Goal: Information Seeking & Learning: Learn about a topic

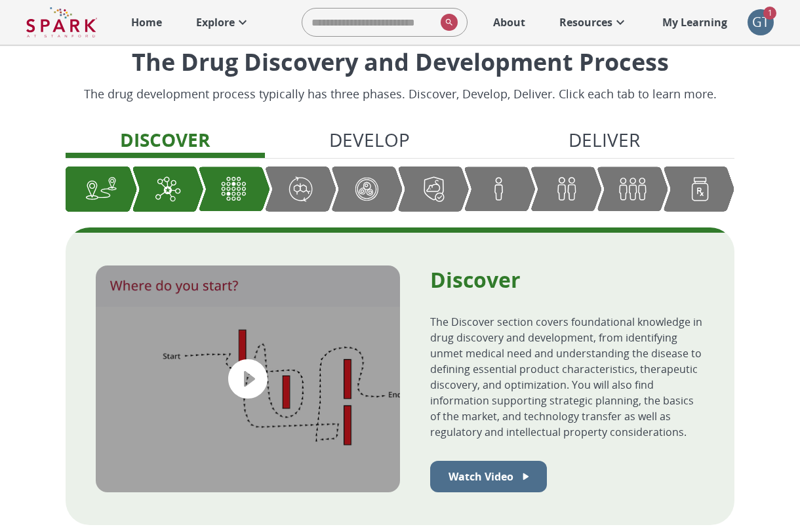
scroll to position [349, 0]
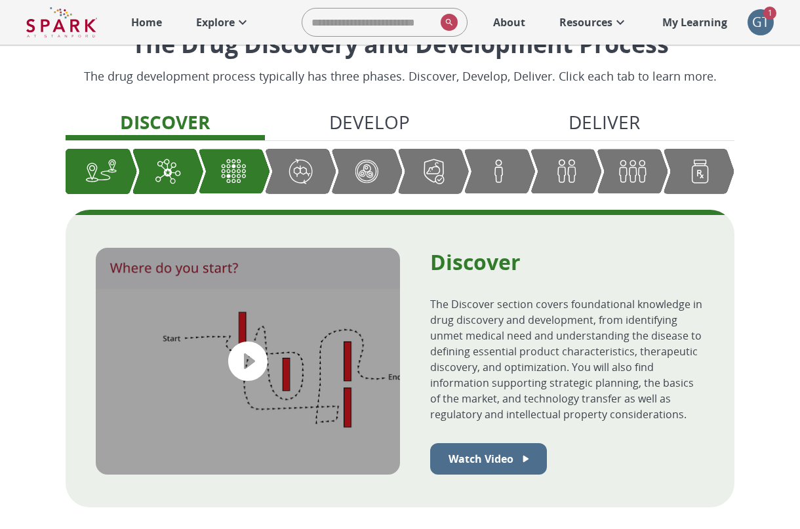
click at [307, 157] on img "Graphic showing the progression through the Discover, Develop, and Deliver pipe…" at bounding box center [300, 170] width 32 height 31
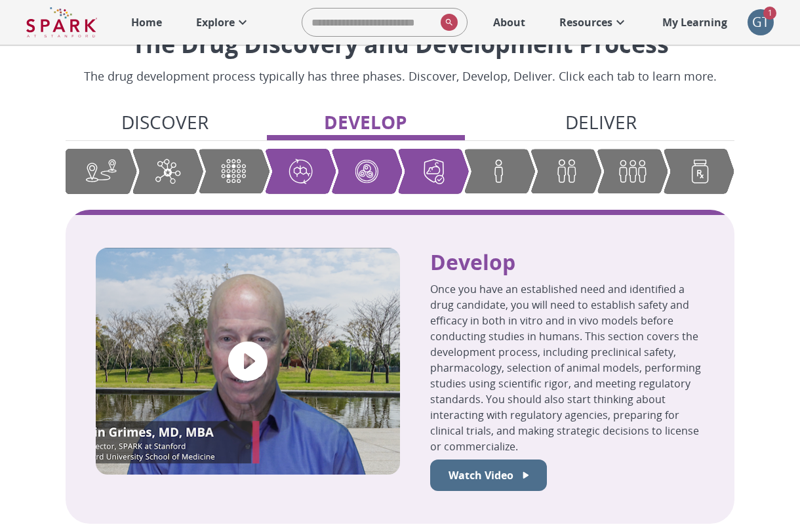
click at [590, 161] on div "Graphic showing the progression through the Discover, Develop, and Deliver pipe…" at bounding box center [565, 171] width 71 height 45
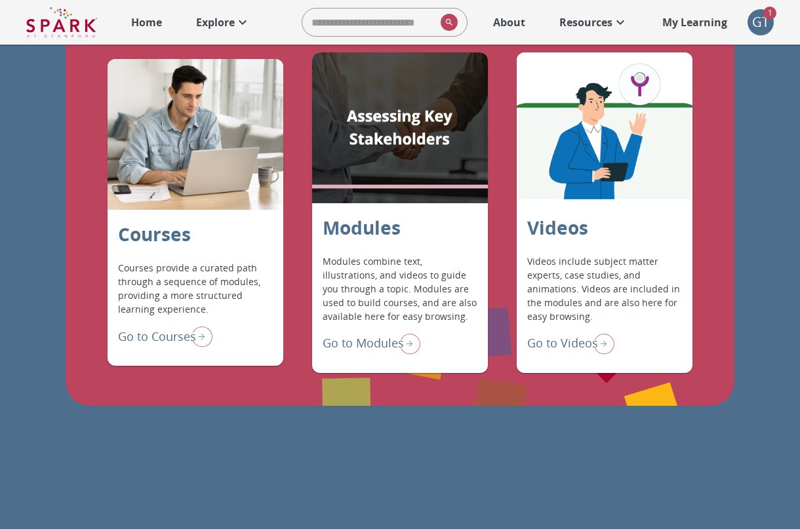
scroll to position [1146, 0]
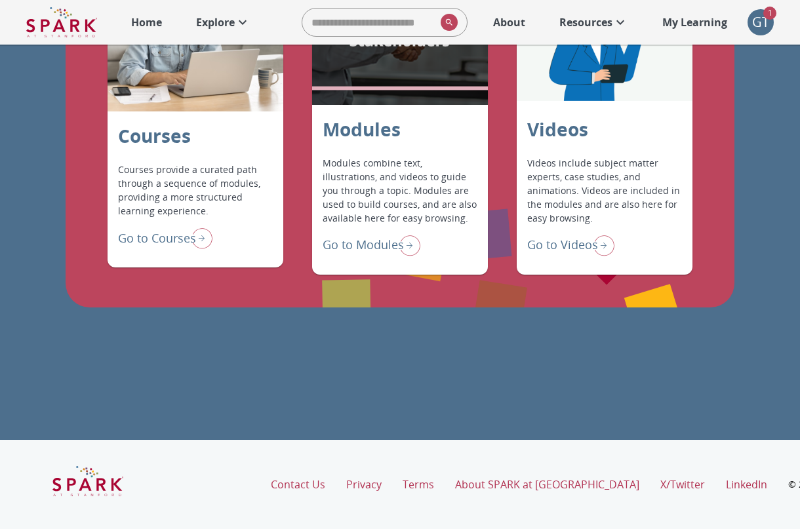
click at [241, 21] on icon at bounding box center [243, 22] width 8 height 5
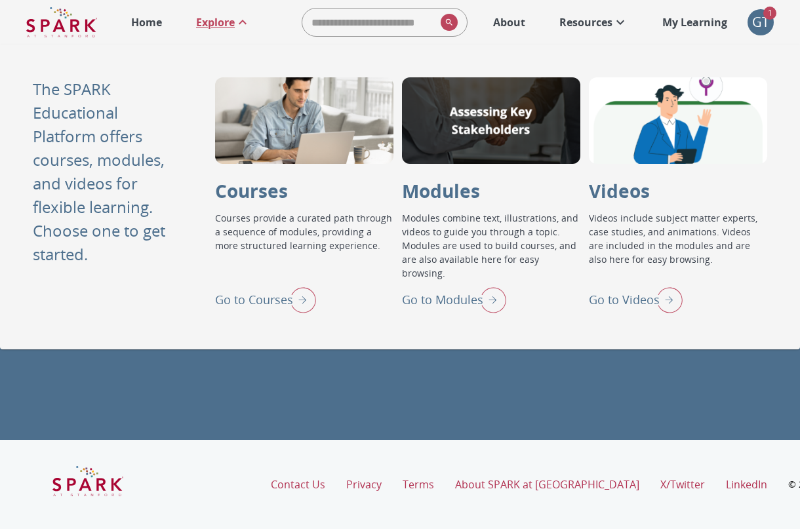
click at [241, 21] on icon at bounding box center [243, 22] width 16 height 16
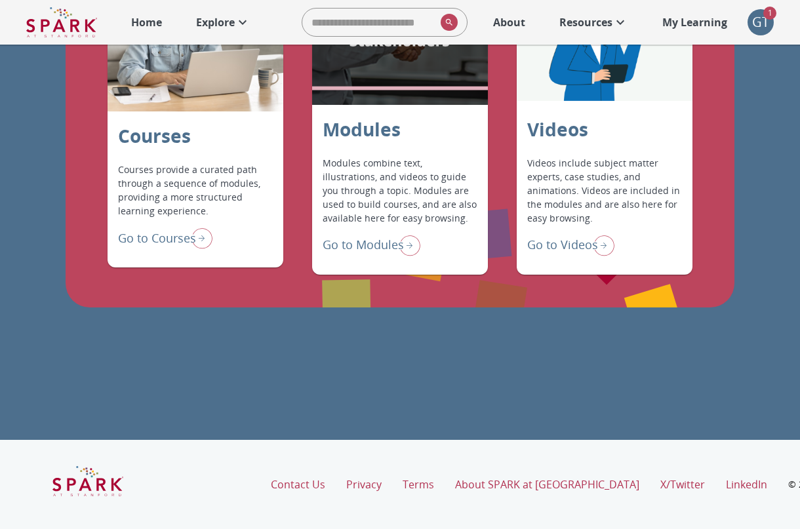
click at [352, 19] on input "search" at bounding box center [368, 22] width 133 height 26
type input "**"
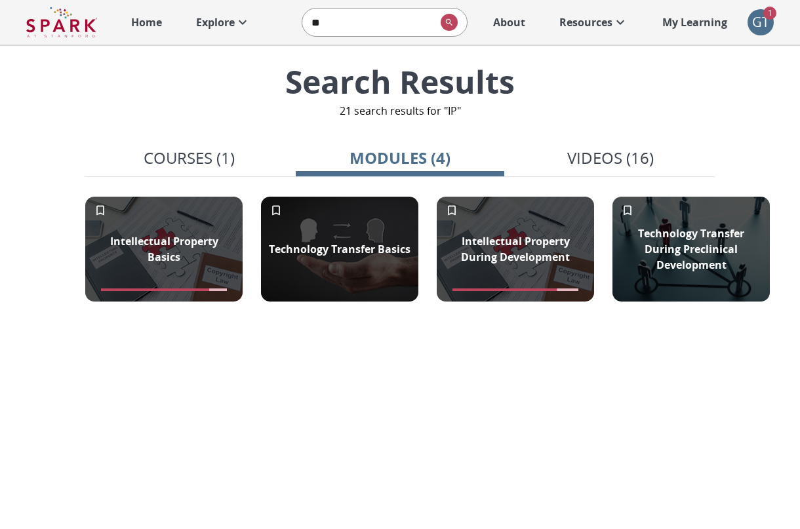
click at [603, 30] on link "Resources" at bounding box center [593, 22] width 82 height 29
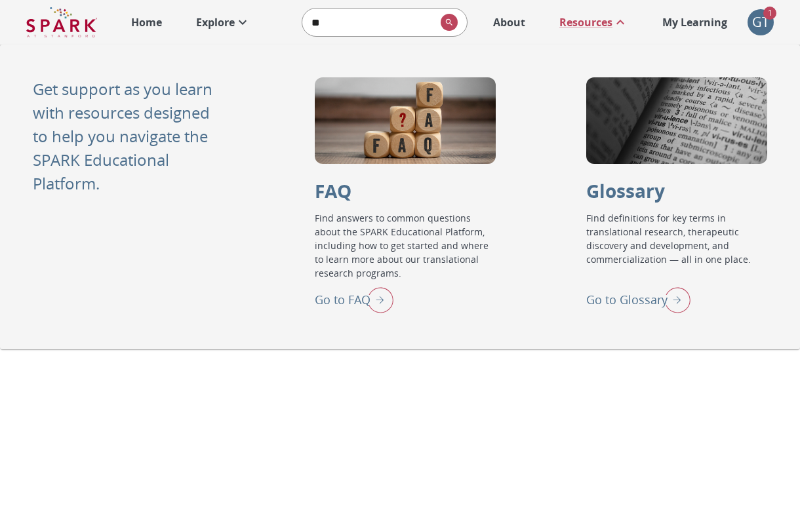
click at [594, 300] on p "Go to Glossary" at bounding box center [626, 300] width 81 height 18
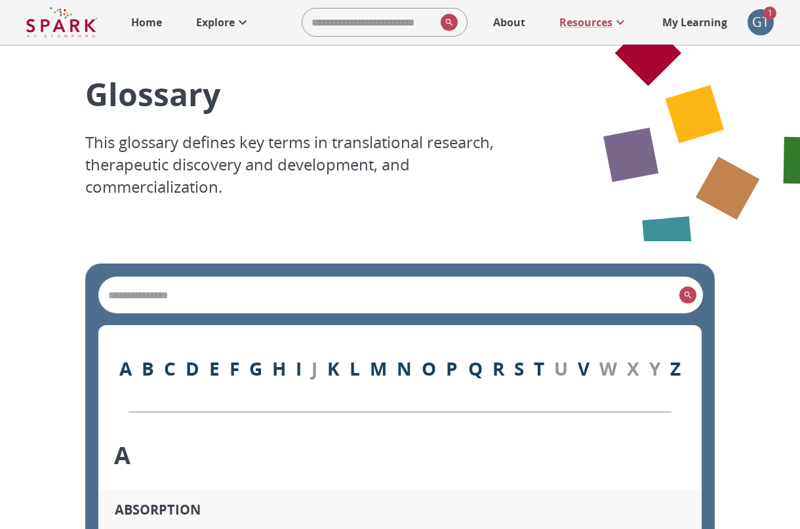
click at [503, 286] on div "​" at bounding box center [400, 294] width 603 height 35
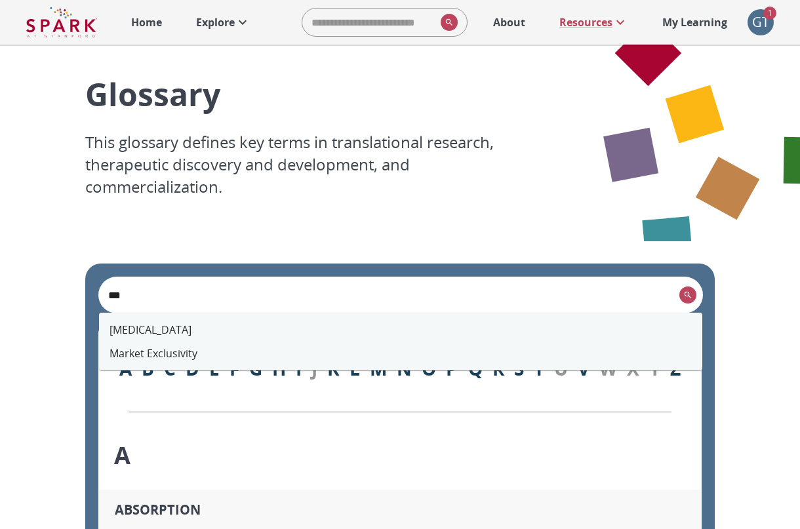
click at [369, 326] on li "[MEDICAL_DATA]" at bounding box center [400, 330] width 603 height 24
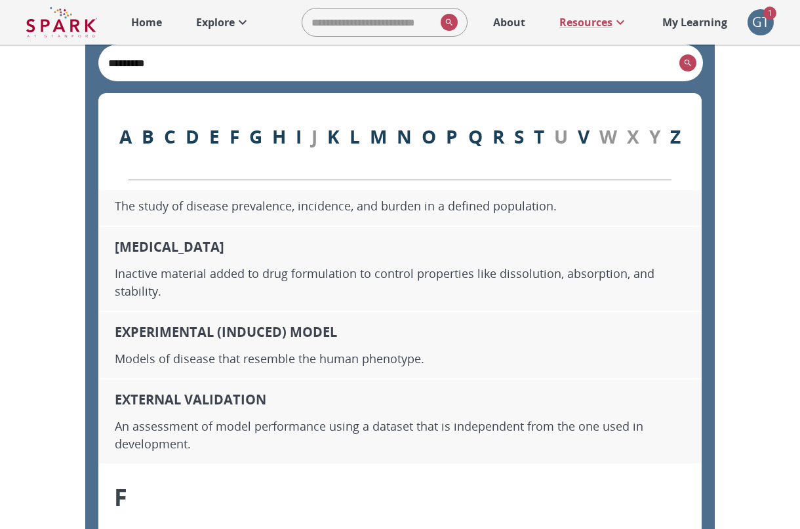
scroll to position [6287, 0]
type input "*********"
click at [241, 22] on icon at bounding box center [243, 22] width 8 height 5
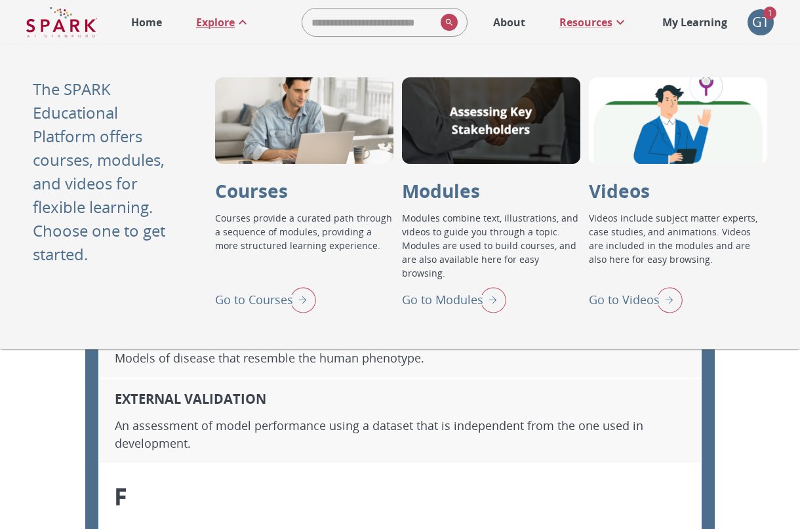
click at [441, 296] on p "Go to Modules" at bounding box center [442, 300] width 81 height 18
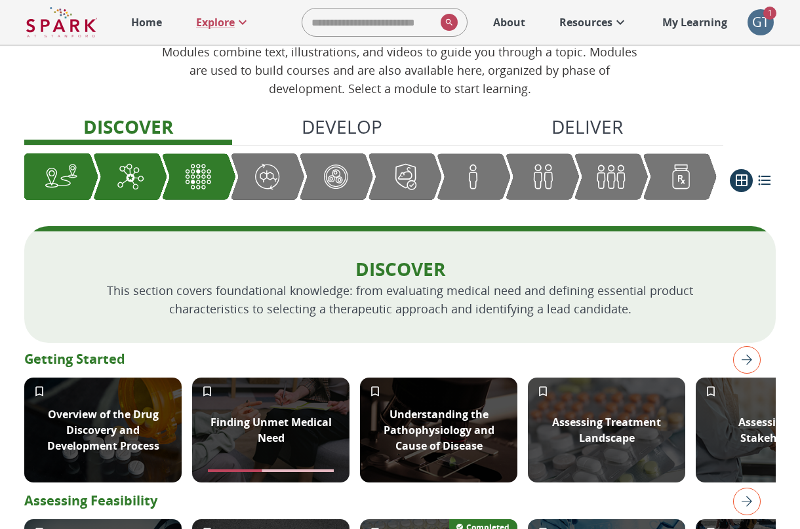
scroll to position [98, 0]
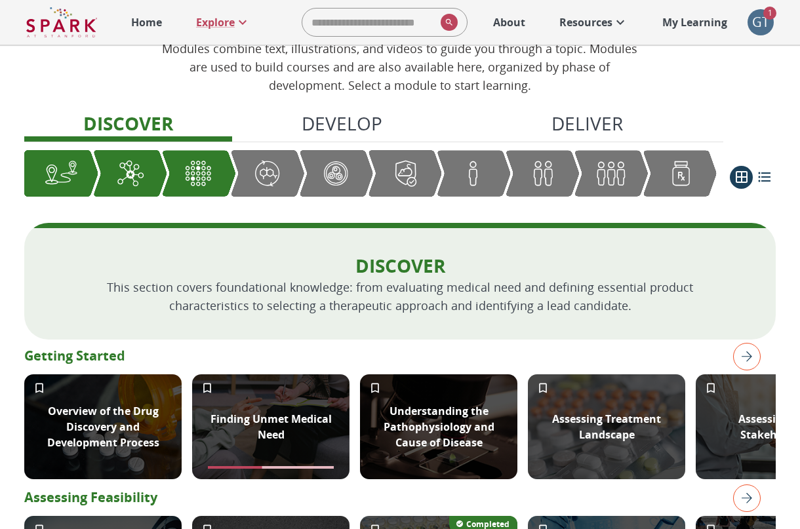
click at [452, 177] on div "Graphic showing the progression through the Discover, Develop, and Deliver pipe…" at bounding box center [473, 173] width 74 height 46
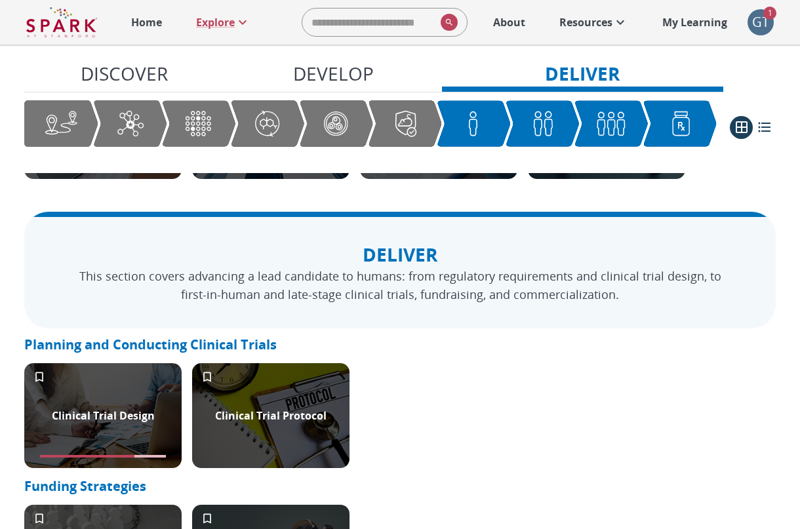
scroll to position [1537, 0]
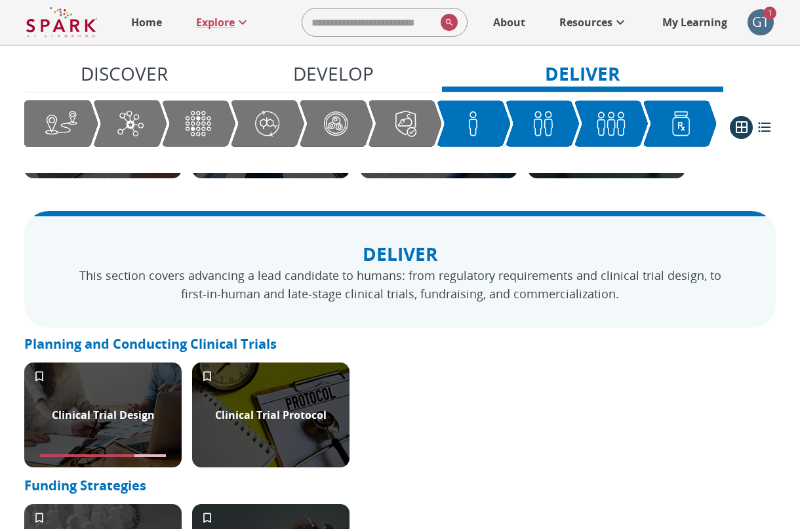
click at [341, 108] on img "Graphic showing the progression through the Discover, Develop, and Deliver pipe…" at bounding box center [335, 123] width 33 height 33
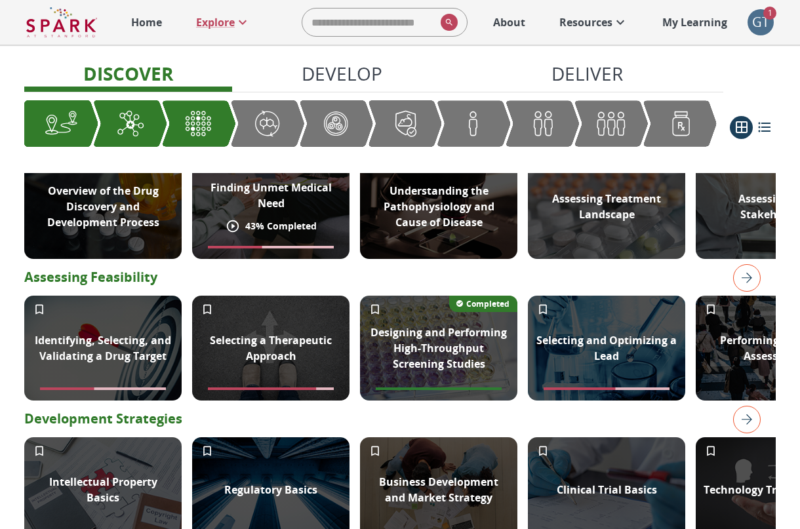
scroll to position [374, 0]
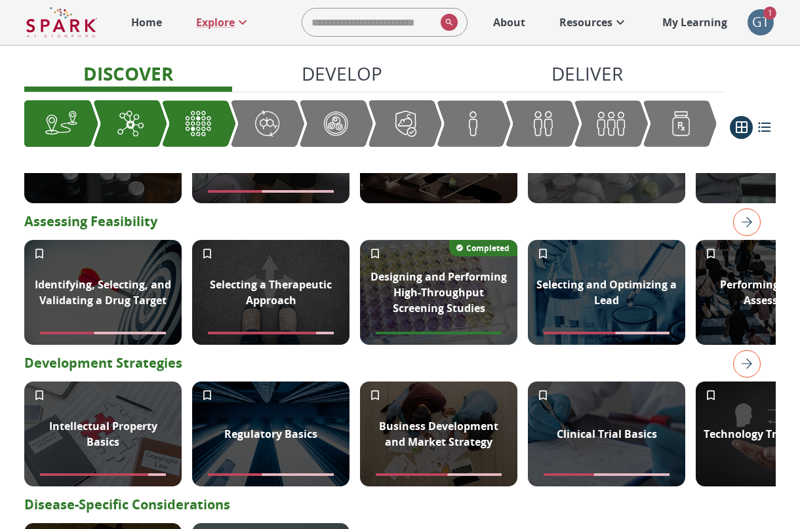
click at [336, 109] on img "Graphic showing the progression through the Discover, Develop, and Deliver pipe…" at bounding box center [335, 123] width 33 height 33
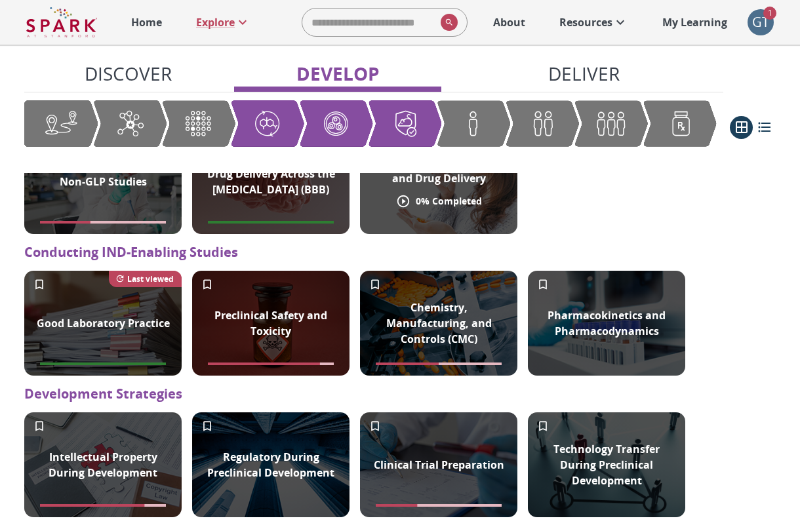
scroll to position [1245, 0]
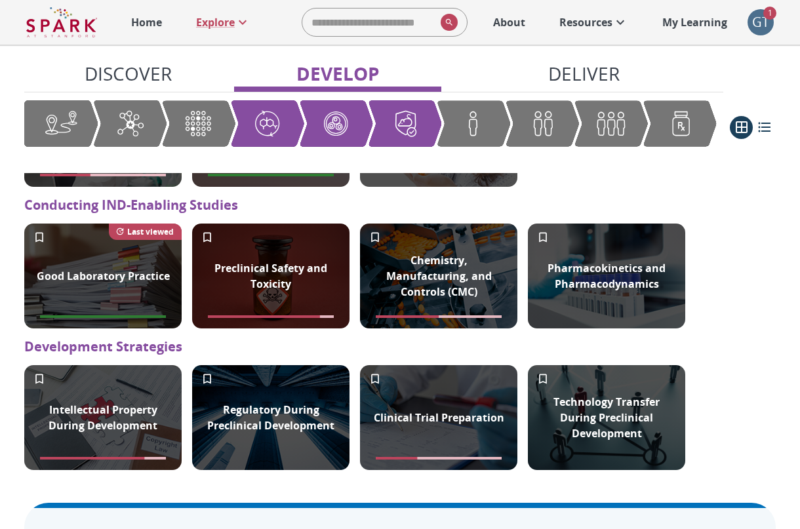
click at [576, 120] on div "Graphic showing the progression through the Discover, Develop, and Deliver pipe…" at bounding box center [542, 123] width 74 height 46
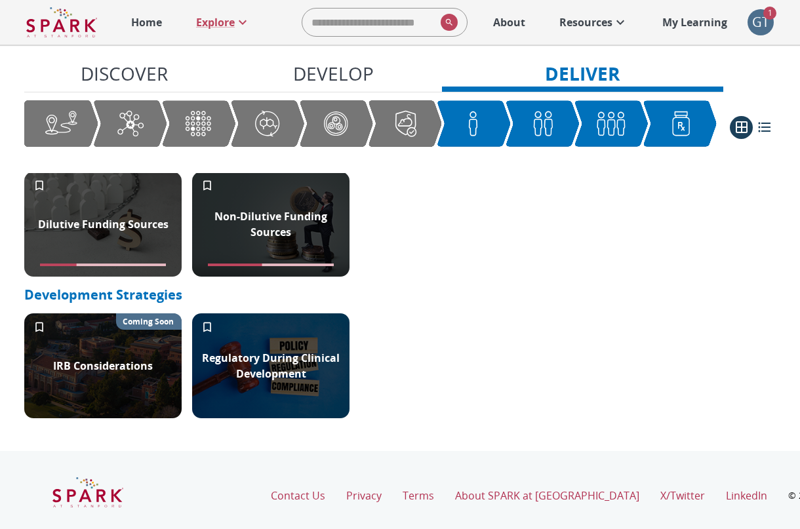
scroll to position [1882, 0]
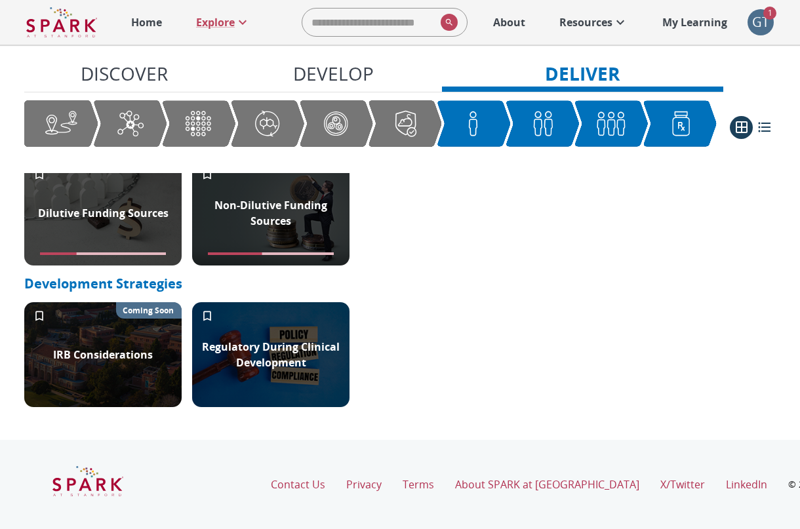
click at [383, 113] on div "Graphic showing the progression through the Discover, Develop, and Deliver pipe…" at bounding box center [405, 123] width 74 height 46
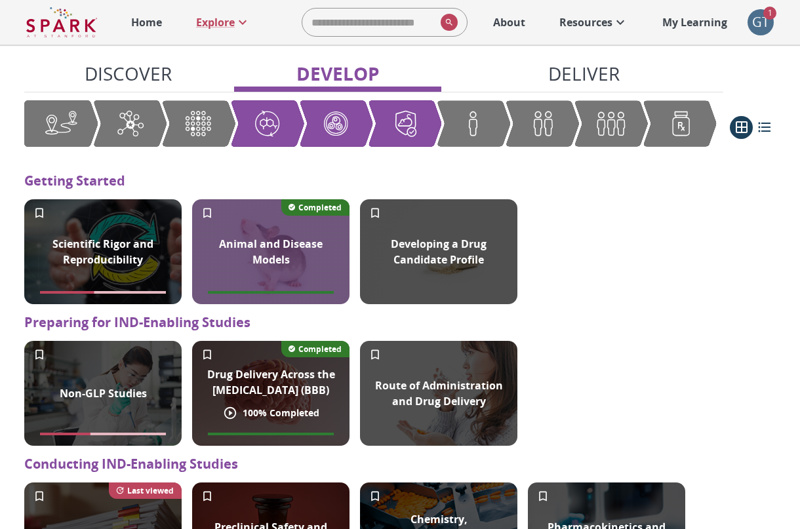
scroll to position [1000, 0]
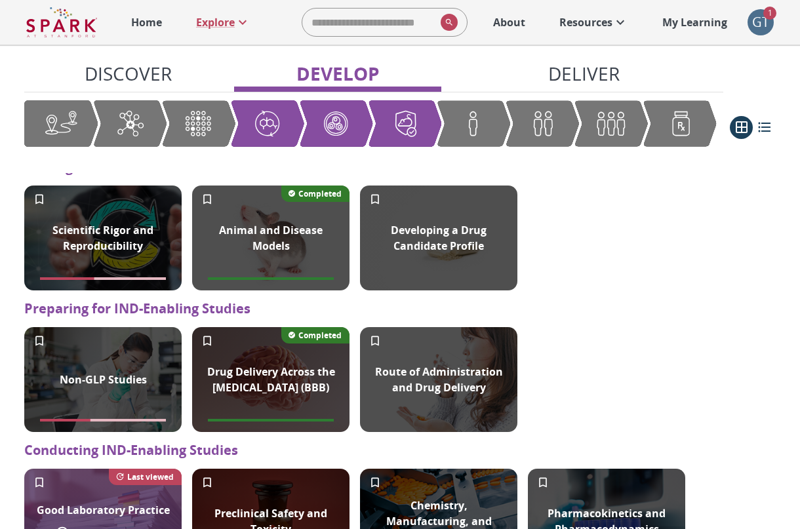
click at [145, 498] on div "Good Laboratory Practice" at bounding box center [103, 509] width 149 height 31
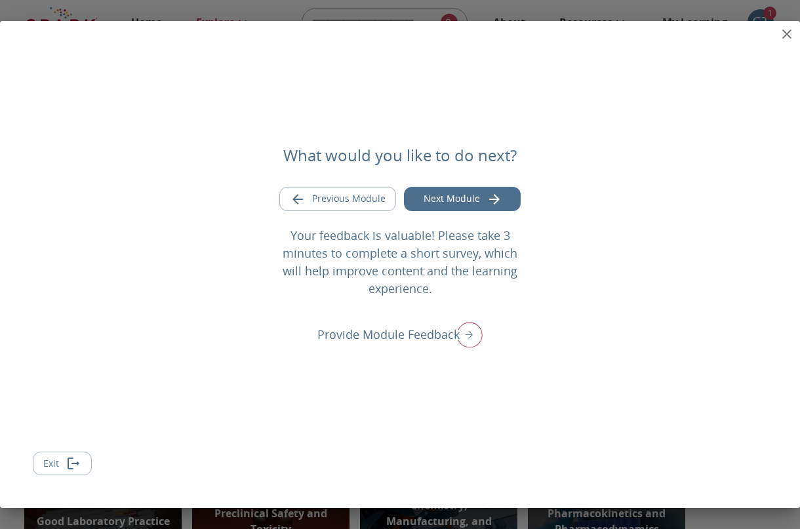
click at [778, 29] on button "close" at bounding box center [786, 34] width 26 height 26
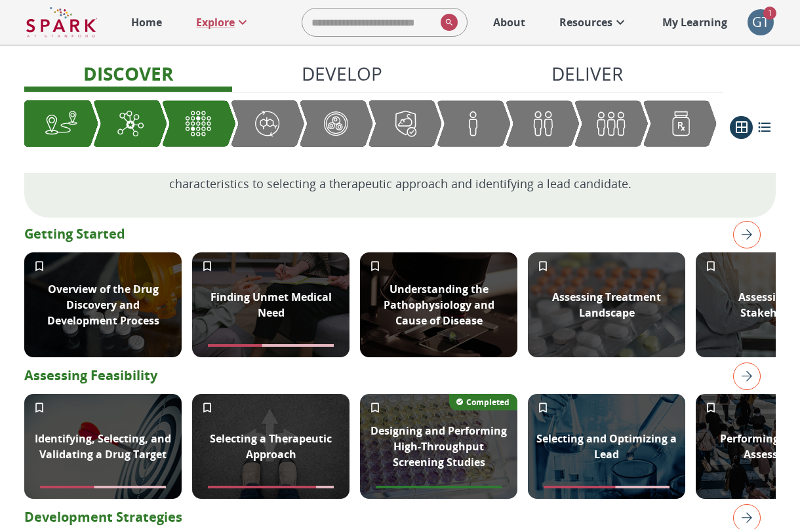
scroll to position [294, 0]
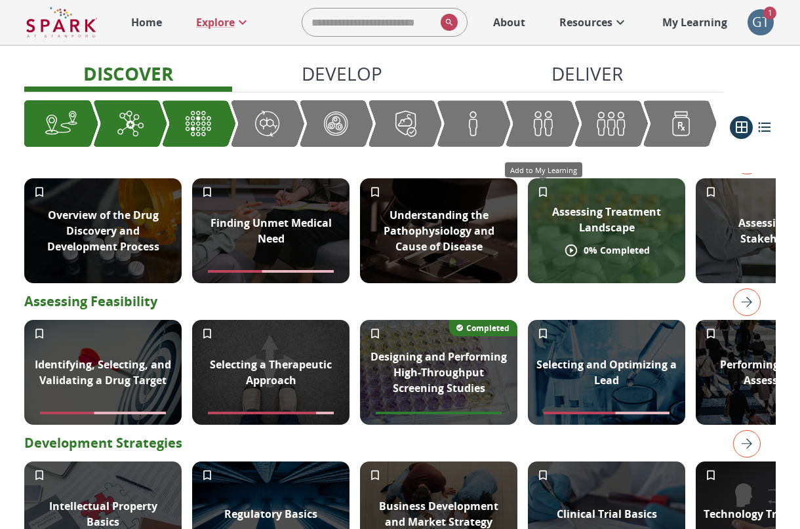
click at [547, 193] on icon "Add to My Learning" at bounding box center [543, 192] width 8 height 10
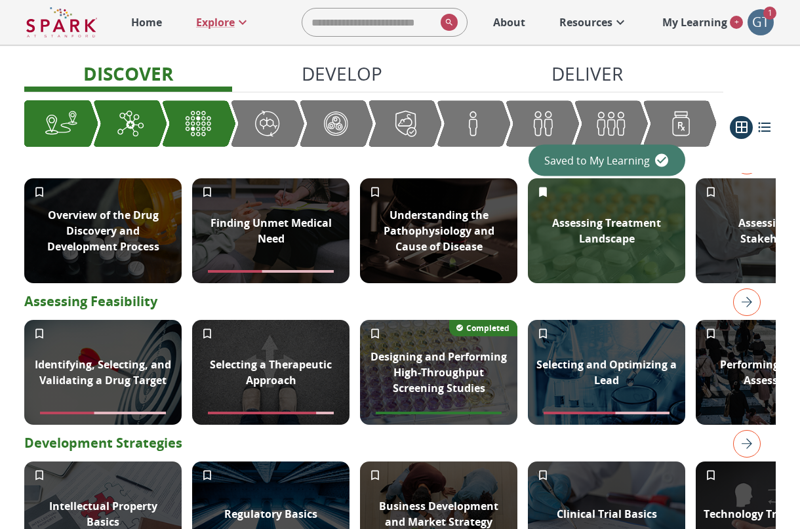
click at [715, 22] on p "My Learning" at bounding box center [694, 22] width 65 height 16
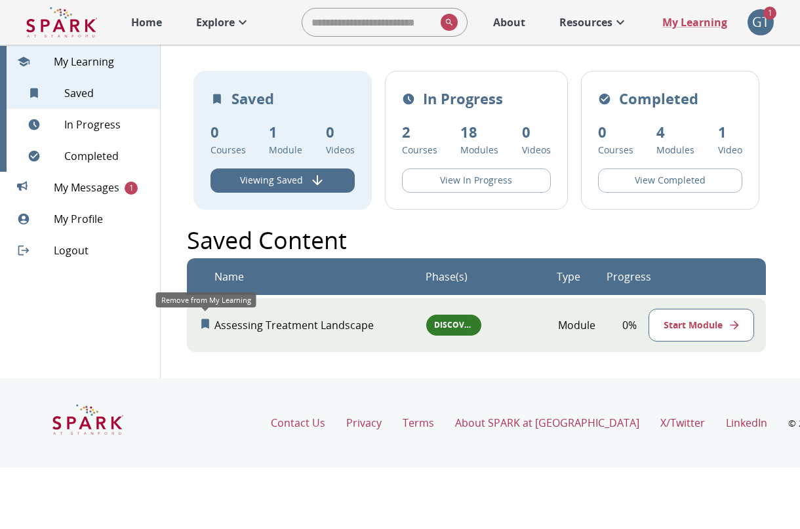
click at [208, 325] on icon "Remove from My Learning" at bounding box center [205, 324] width 8 height 10
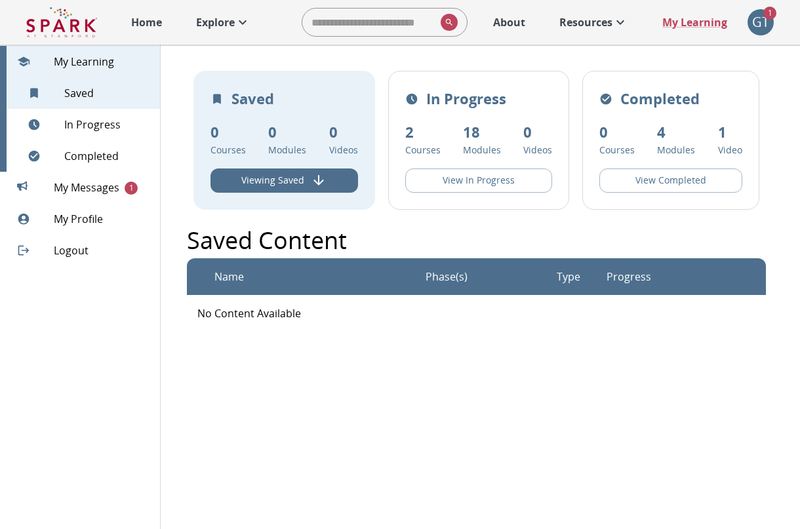
click at [229, 18] on p "Explore" at bounding box center [215, 22] width 39 height 16
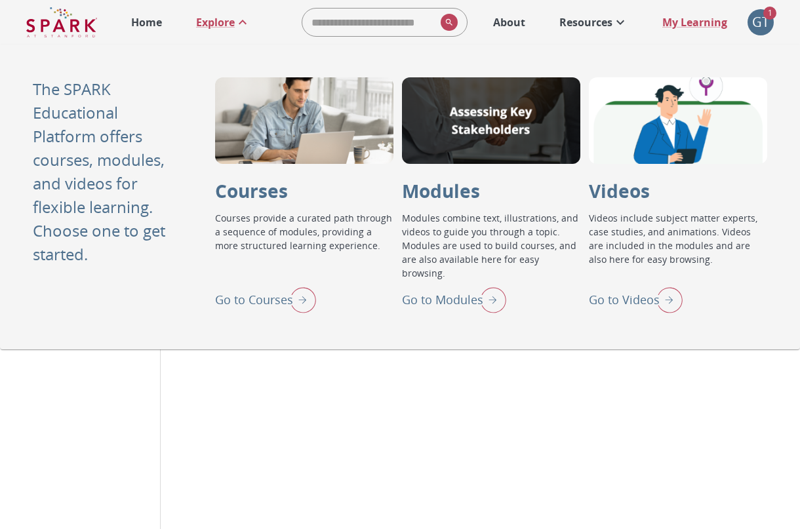
click at [281, 296] on p "Go to Courses" at bounding box center [254, 300] width 78 height 18
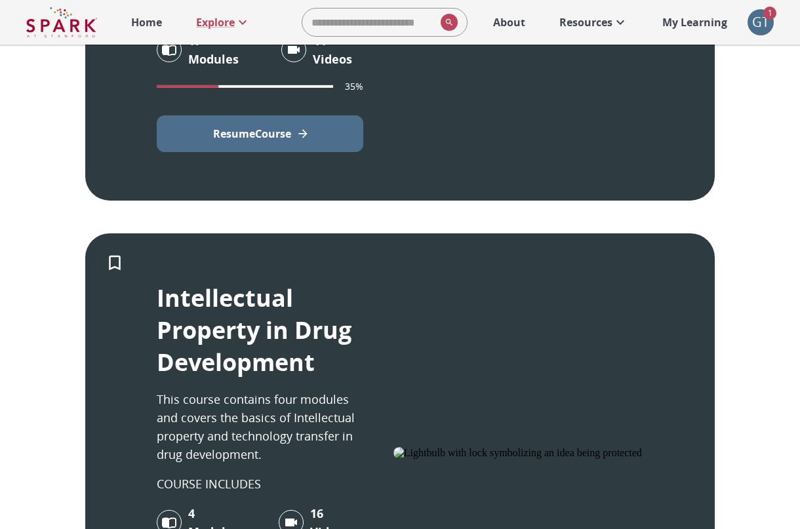
scroll to position [674, 0]
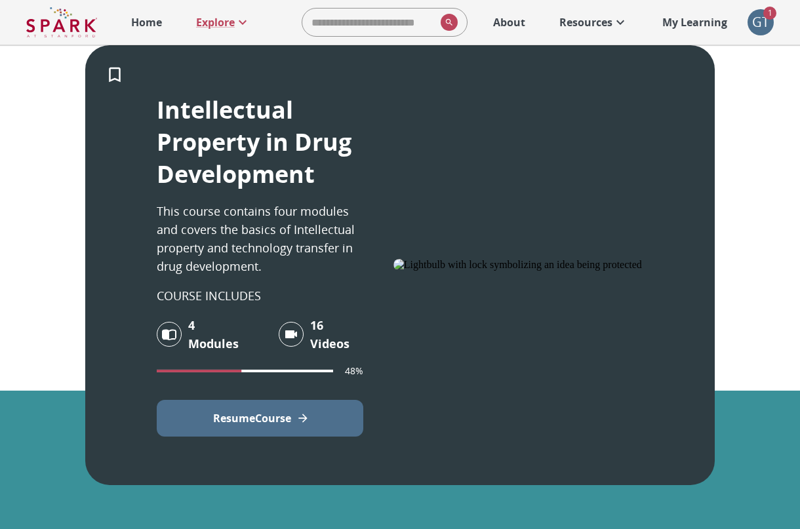
click at [285, 419] on p "Resume Course" at bounding box center [252, 418] width 78 height 16
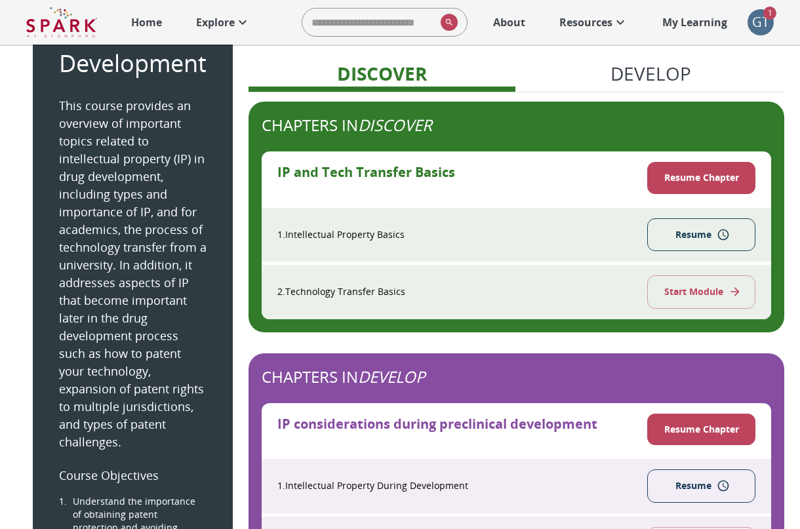
scroll to position [123, 0]
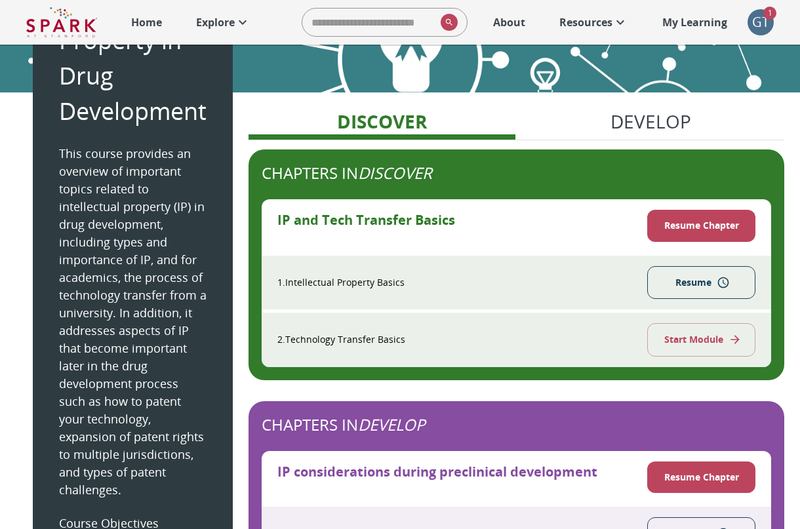
click at [203, 22] on p "Explore" at bounding box center [215, 22] width 39 height 16
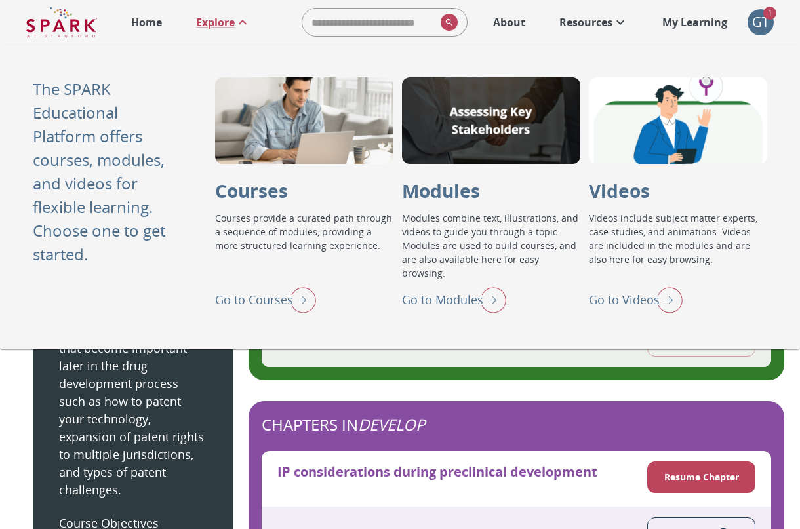
click at [632, 297] on p "Go to Videos" at bounding box center [624, 300] width 71 height 18
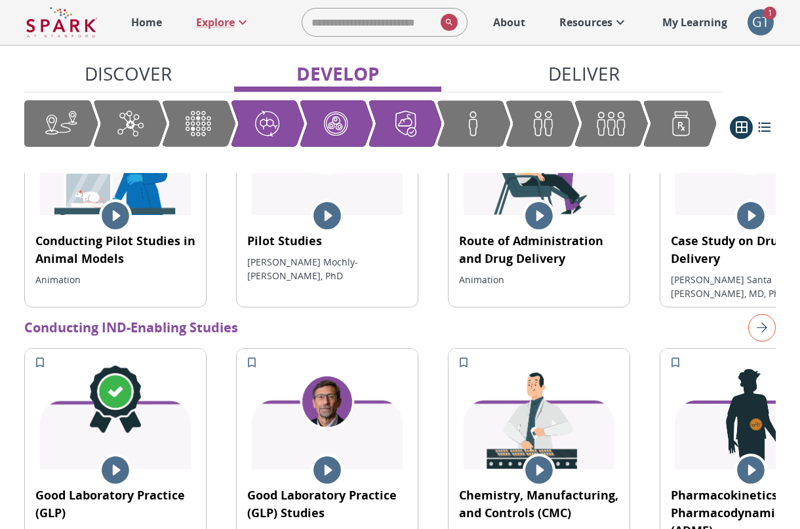
scroll to position [1794, 0]
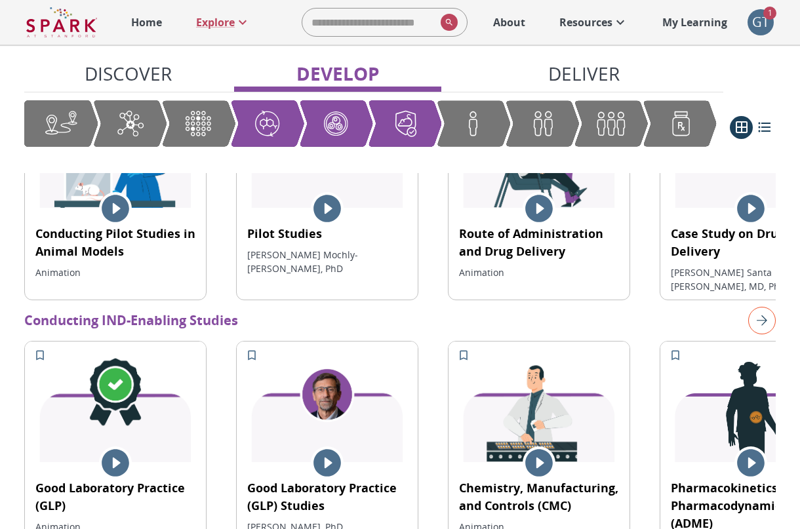
click at [755, 16] on div "GT" at bounding box center [760, 22] width 26 height 26
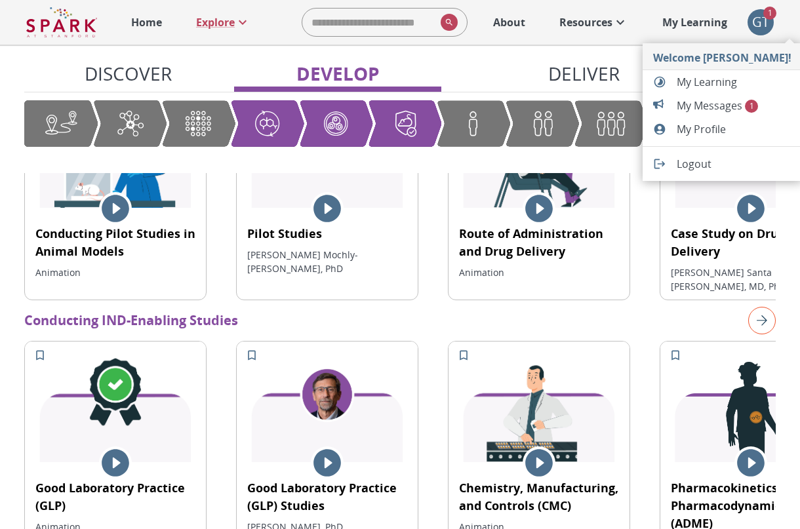
click at [700, 101] on span "My Messages 1" at bounding box center [733, 106] width 115 height 16
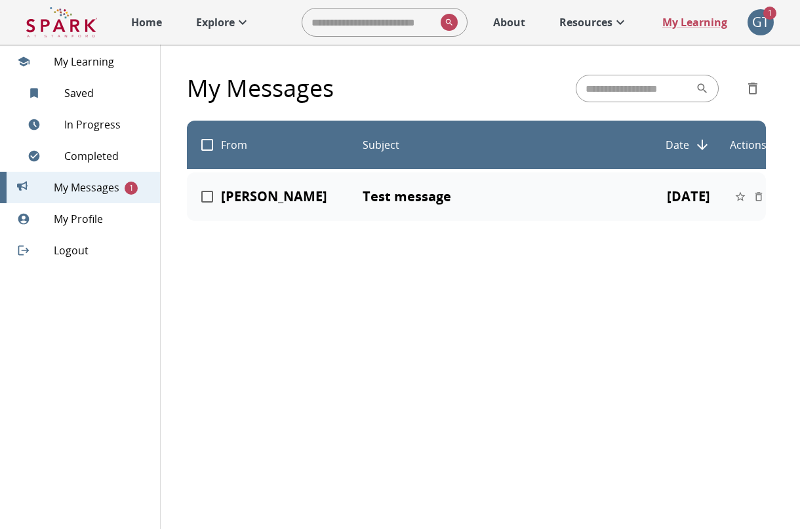
click at [96, 210] on div "My Profile" at bounding box center [83, 218] width 153 height 31
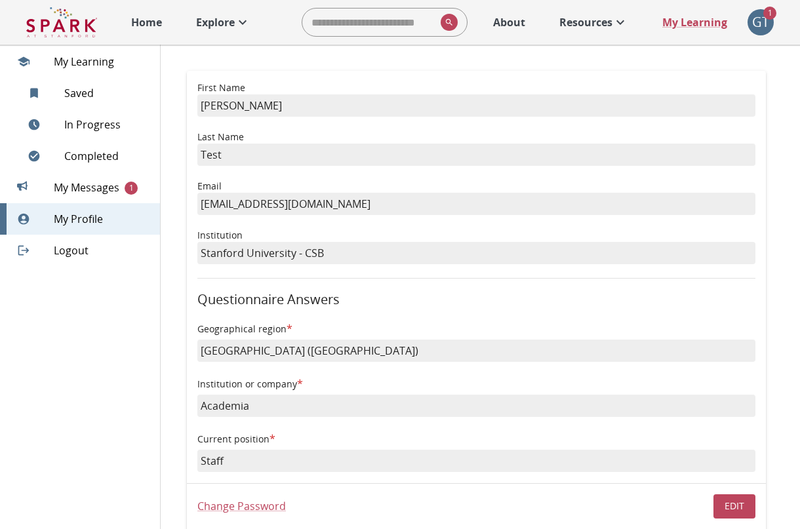
click at [75, 12] on img at bounding box center [61, 22] width 71 height 31
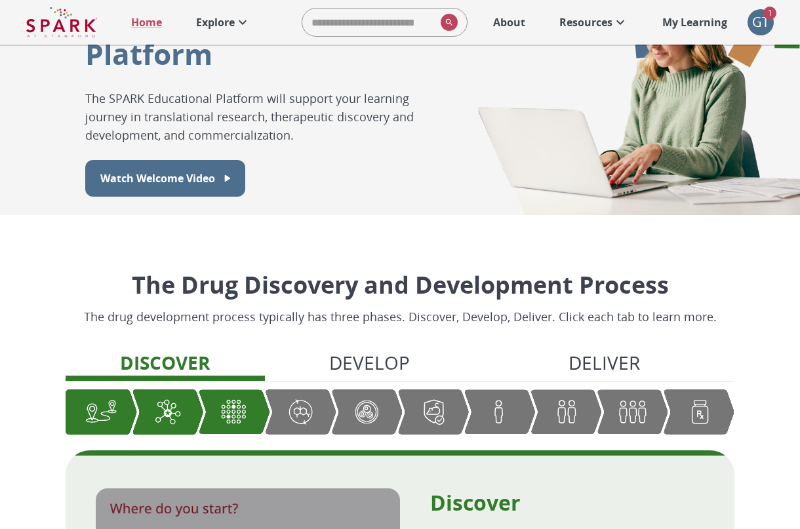
scroll to position [297, 0]
